Goal: Task Accomplishment & Management: Complete application form

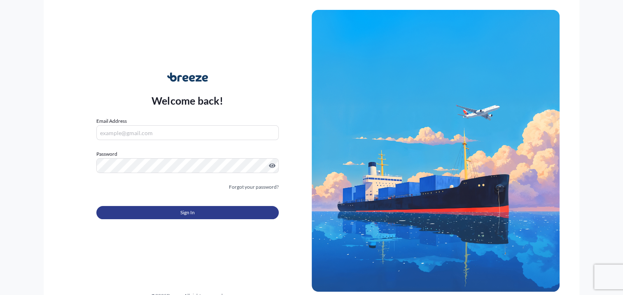
type input "[PERSON_NAME][EMAIL_ADDRESS][DOMAIN_NAME]"
click at [166, 212] on button "Sign In" at bounding box center [187, 212] width 182 height 13
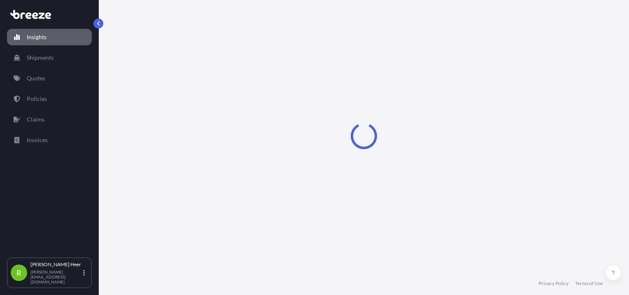
select select "2025"
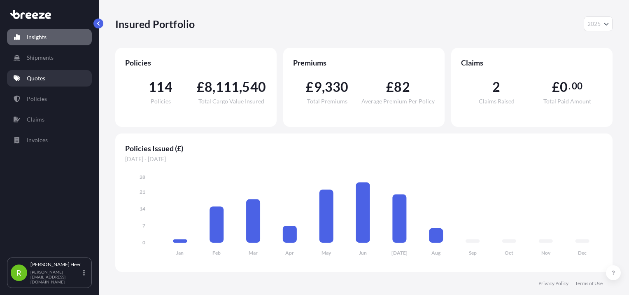
click at [45, 73] on link "Quotes" at bounding box center [49, 78] width 85 height 16
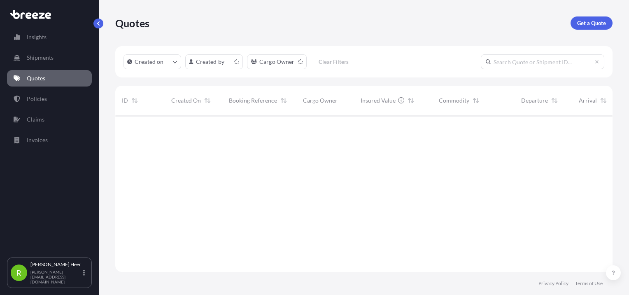
scroll to position [155, 491]
click at [516, 68] on input "text" at bounding box center [543, 61] width 124 height 15
paste input "Q24353"
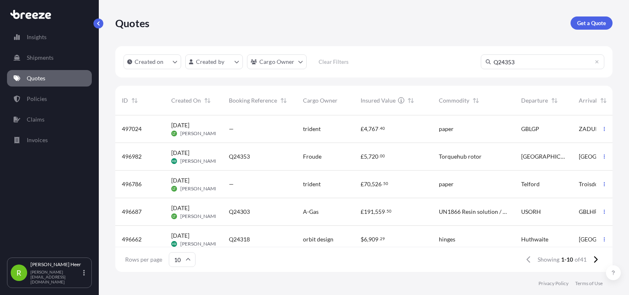
click at [524, 64] on input "Q24353" at bounding box center [543, 61] width 124 height 15
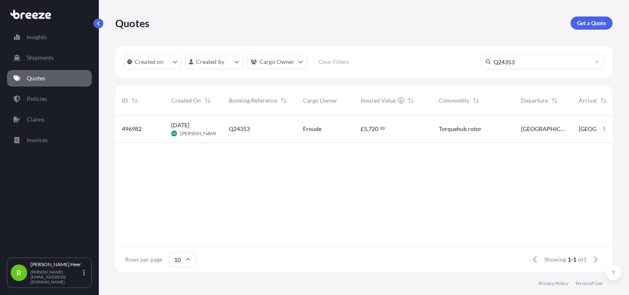
type input "Q24353"
click at [397, 127] on div "£ 5 , 720 . 00" at bounding box center [393, 129] width 65 height 8
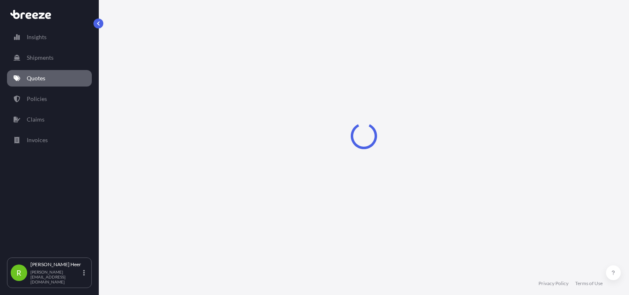
select select "Road"
select select "1"
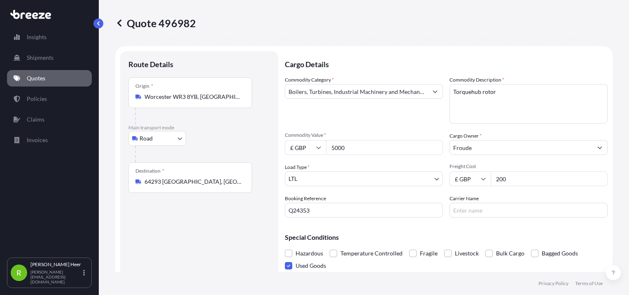
drag, startPoint x: 542, startPoint y: 187, endPoint x: 521, endPoint y: 184, distance: 20.7
click at [521, 184] on div "Commodity Category * Boilers, Turbines, Industrial Machinery and Mechanical App…" at bounding box center [446, 147] width 323 height 142
drag, startPoint x: 528, startPoint y: 183, endPoint x: 287, endPoint y: 160, distance: 242.4
click at [287, 160] on div "Commodity Category * Boilers, Turbines, Industrial Machinery and Mechanical App…" at bounding box center [446, 147] width 323 height 142
type input "190"
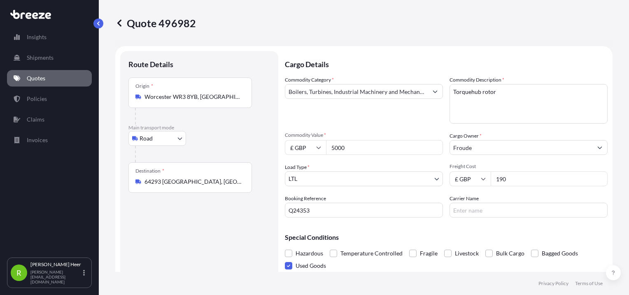
drag, startPoint x: 330, startPoint y: 208, endPoint x: 93, endPoint y: 193, distance: 237.2
click at [93, 193] on div "Insights Shipments Quotes Policies Claims Invoices R [PERSON_NAME] [PERSON_NAME…" at bounding box center [314, 147] width 629 height 295
type input "J44552"
click at [176, 135] on body "Insights Shipments Quotes Policies Claims Invoices R [PERSON_NAME] [PERSON_NAME…" at bounding box center [314, 147] width 629 height 295
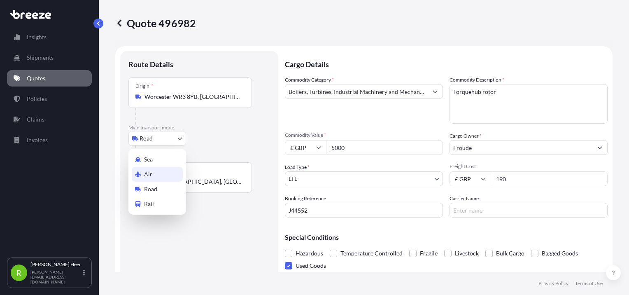
click at [159, 173] on div "Air" at bounding box center [157, 174] width 51 height 15
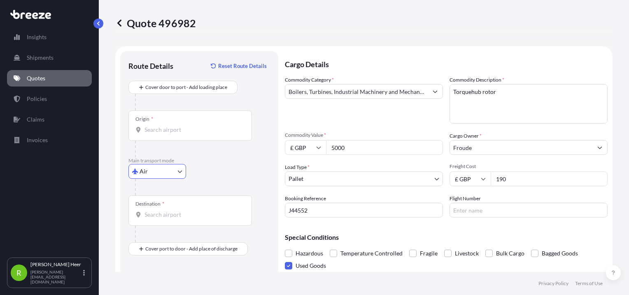
click at [201, 131] on input "Origin *" at bounding box center [193, 130] width 97 height 8
type input "GBEMA - [GEOGRAPHIC_DATA] Apt, [GEOGRAPHIC_DATA]"
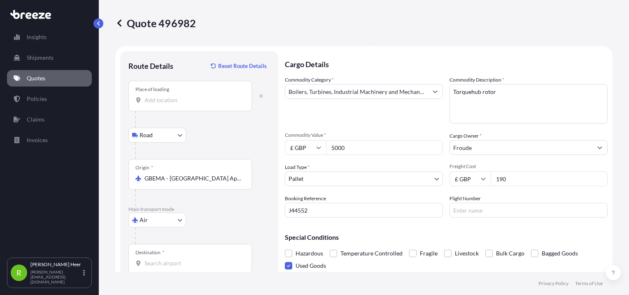
click at [159, 99] on input "Place of loading" at bounding box center [193, 100] width 97 height 8
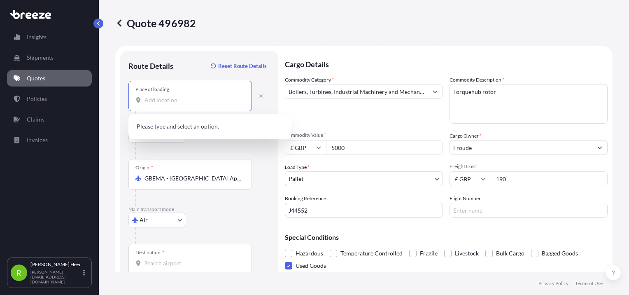
paste input "WR3 8YB"
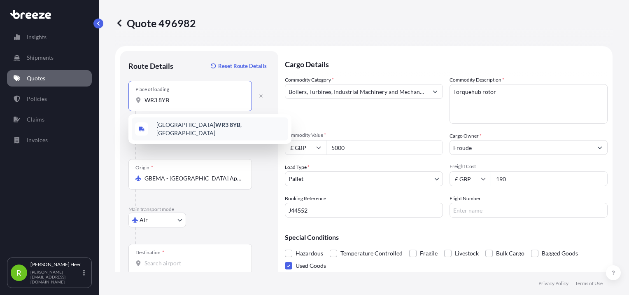
click at [172, 125] on span "Worcester WR3 8YB , [GEOGRAPHIC_DATA]" at bounding box center [220, 129] width 128 height 16
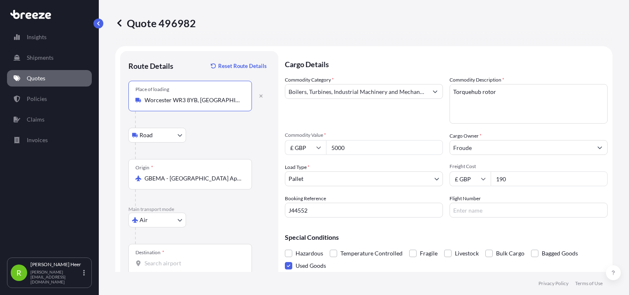
type input "Worcester WR3 8YB, [GEOGRAPHIC_DATA]"
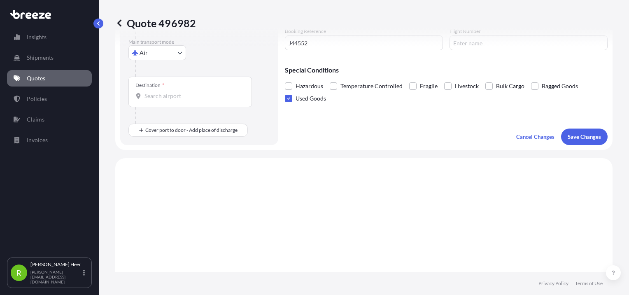
scroll to position [124, 0]
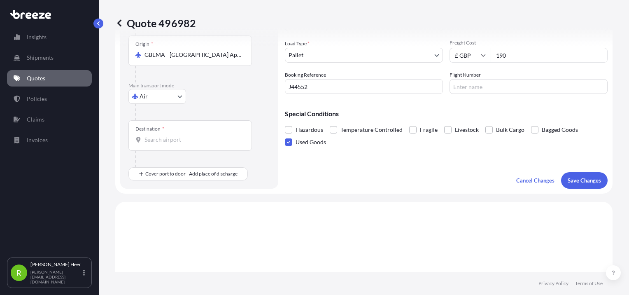
click at [153, 98] on body "Insights Shipments Quotes Policies Claims Invoices R [PERSON_NAME] [PERSON_NAME…" at bounding box center [314, 147] width 629 height 295
click at [184, 138] on input "Destination *" at bounding box center [193, 139] width 97 height 8
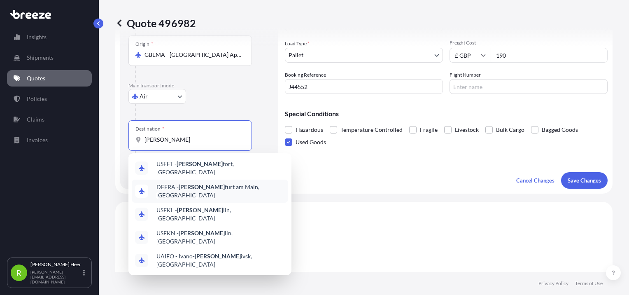
click at [208, 188] on span "DEFRA - [PERSON_NAME] am Main, [GEOGRAPHIC_DATA]" at bounding box center [220, 191] width 128 height 16
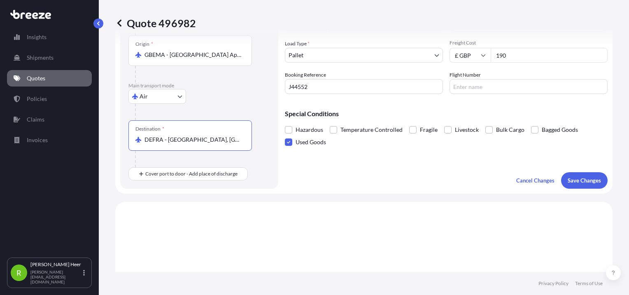
type input "DEFRA - [GEOGRAPHIC_DATA], [GEOGRAPHIC_DATA]"
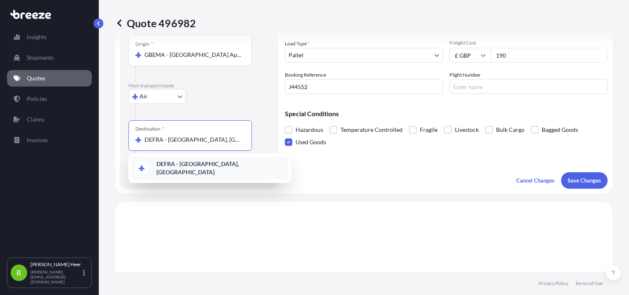
click at [175, 173] on div "DEFRA - [GEOGRAPHIC_DATA], [GEOGRAPHIC_DATA]" at bounding box center [210, 167] width 156 height 23
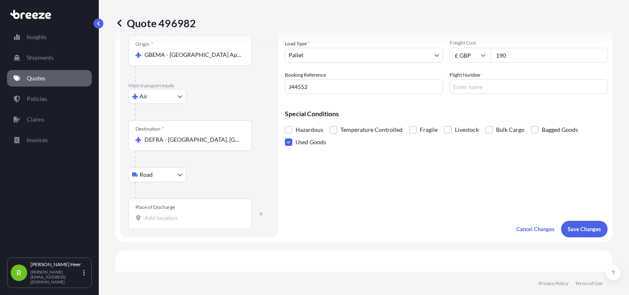
click at [161, 208] on div "Place of Discharge" at bounding box center [155, 207] width 40 height 7
click at [161, 214] on input "Place of Discharge" at bounding box center [193, 218] width 97 height 8
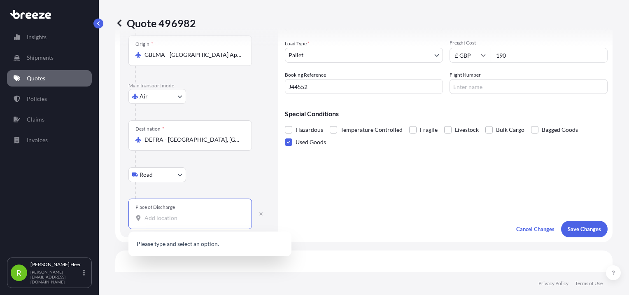
paste input "D-64293 [GEOGRAPHIC_DATA]"
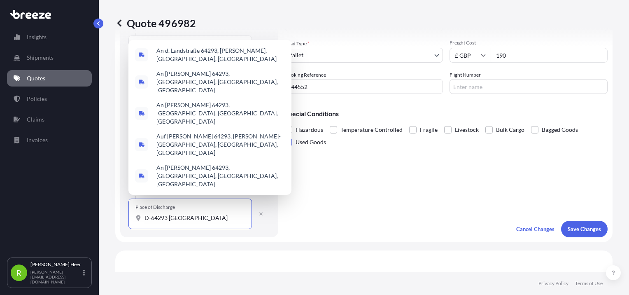
click at [351, 189] on div "Cargo Details Commodity Category * Boilers, Turbines, Industrial Machinery and …" at bounding box center [446, 83] width 323 height 310
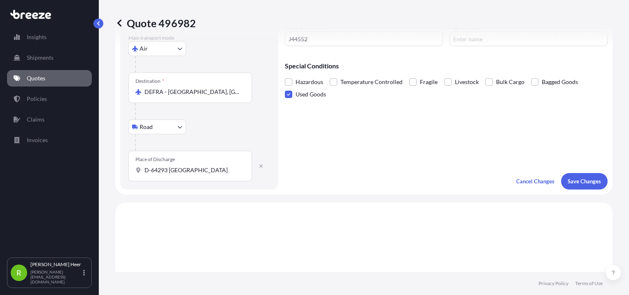
scroll to position [247, 0]
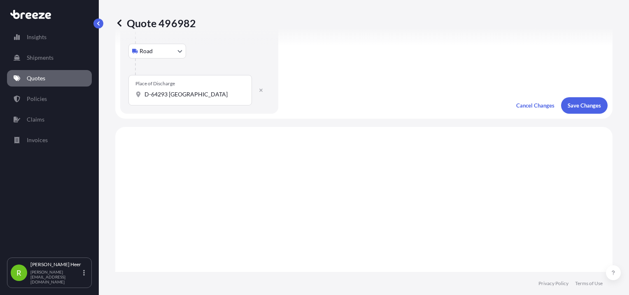
click at [152, 91] on input "D-64293 [GEOGRAPHIC_DATA]" at bounding box center [193, 94] width 97 height 8
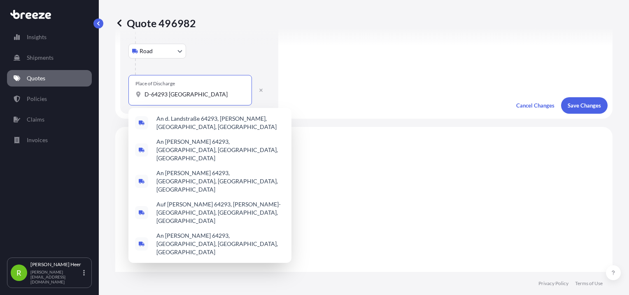
click at [150, 91] on input "D-64293 [GEOGRAPHIC_DATA]" at bounding box center [193, 94] width 97 height 8
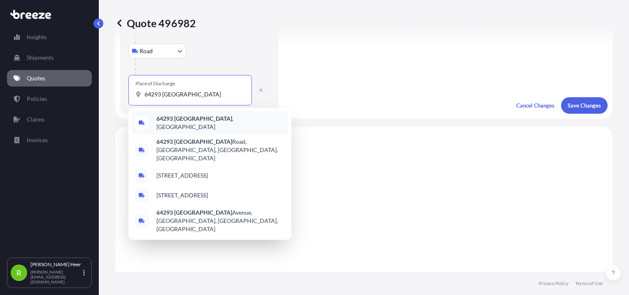
click at [211, 123] on span "64293 [GEOGRAPHIC_DATA] , [GEOGRAPHIC_DATA]" at bounding box center [220, 122] width 128 height 16
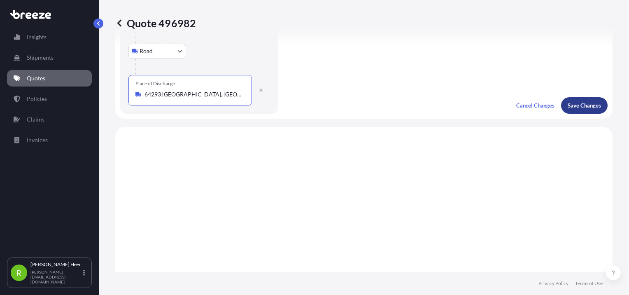
type input "64293 [GEOGRAPHIC_DATA], [GEOGRAPHIC_DATA]"
click at [575, 101] on p "Save Changes" at bounding box center [584, 105] width 33 height 8
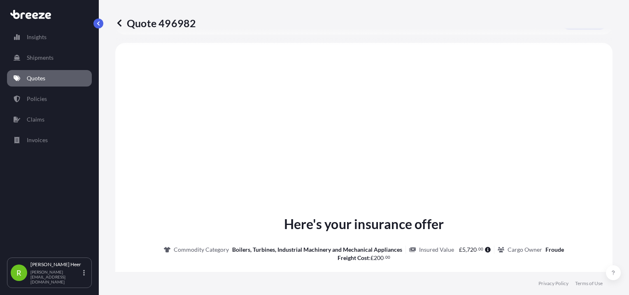
scroll to position [332, 0]
select select "Road"
select select "Air"
select select "Road"
select select "1"
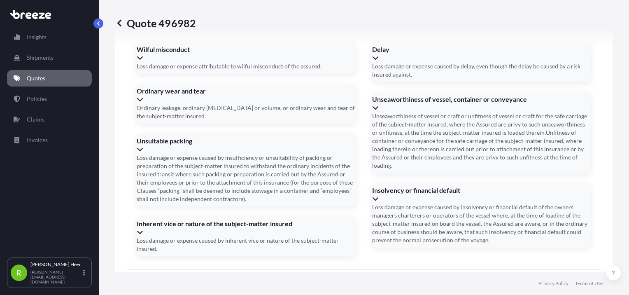
scroll to position [1164, 0]
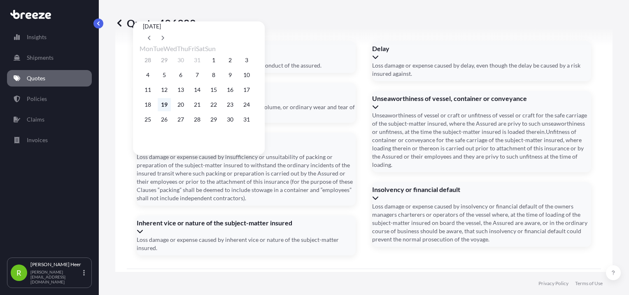
click at [162, 105] on button "19" at bounding box center [164, 104] width 13 height 13
type input "[DATE]"
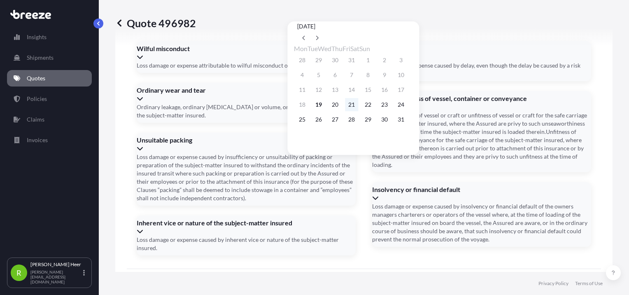
click at [357, 110] on button "21" at bounding box center [351, 104] width 13 height 13
type input "[DATE]"
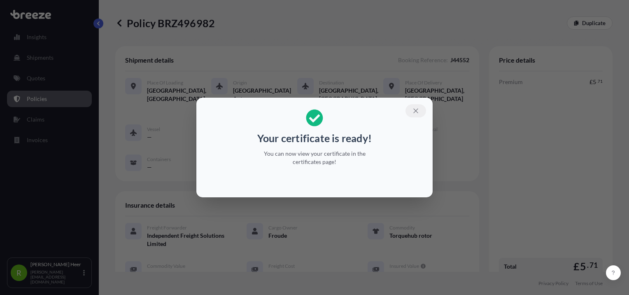
click at [417, 113] on icon "button" at bounding box center [415, 110] width 7 height 7
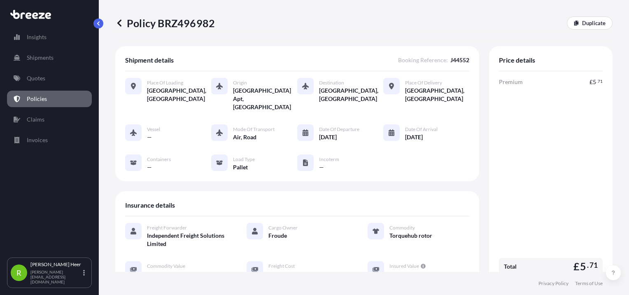
click at [194, 25] on p "Policy BRZ496982" at bounding box center [165, 22] width 100 height 13
copy p "BRZ496982"
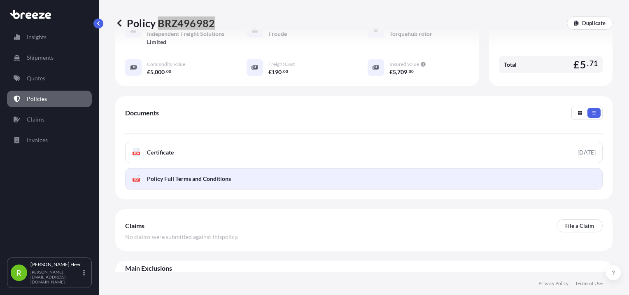
scroll to position [206, 0]
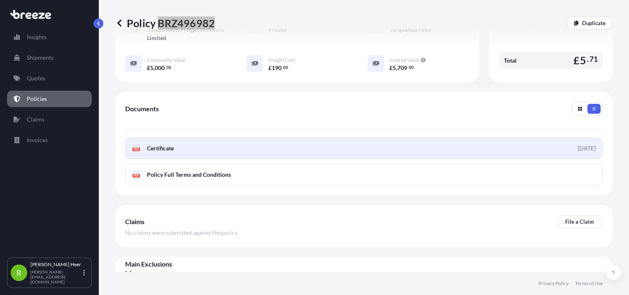
click at [237, 140] on link "PDF Certificate [DATE]" at bounding box center [364, 148] width 478 height 21
